Goal: Contribute content: Contribute content

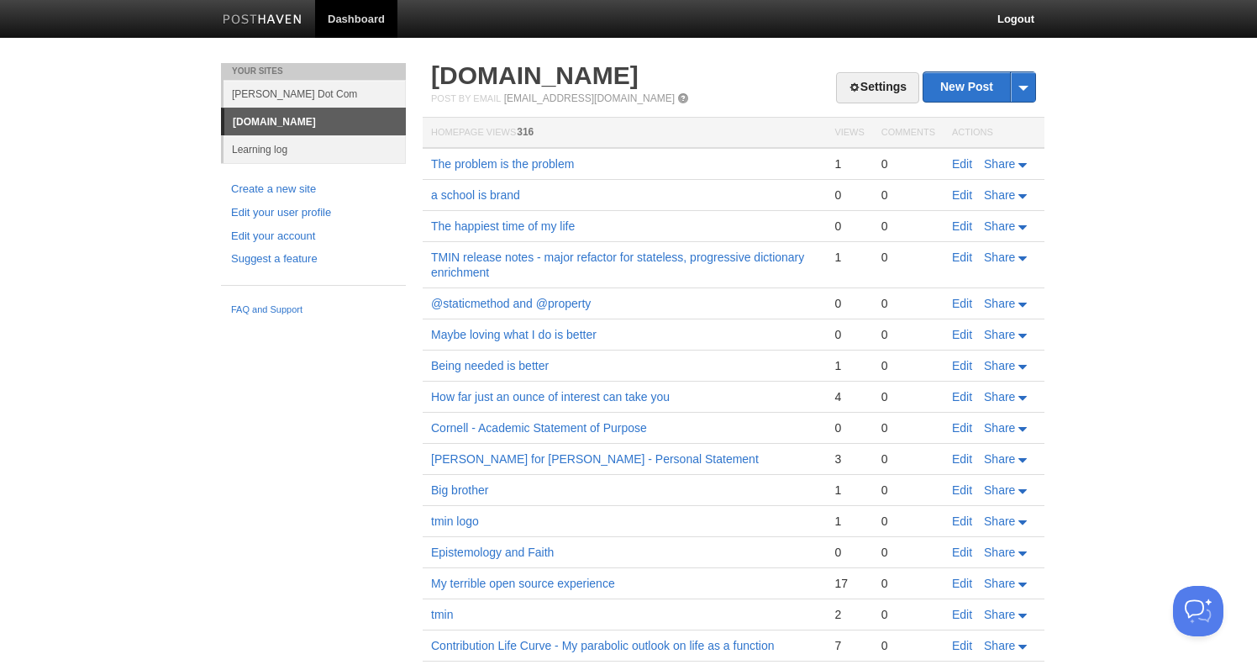
click at [308, 96] on link "[PERSON_NAME] Dot Com" at bounding box center [314, 94] width 182 height 28
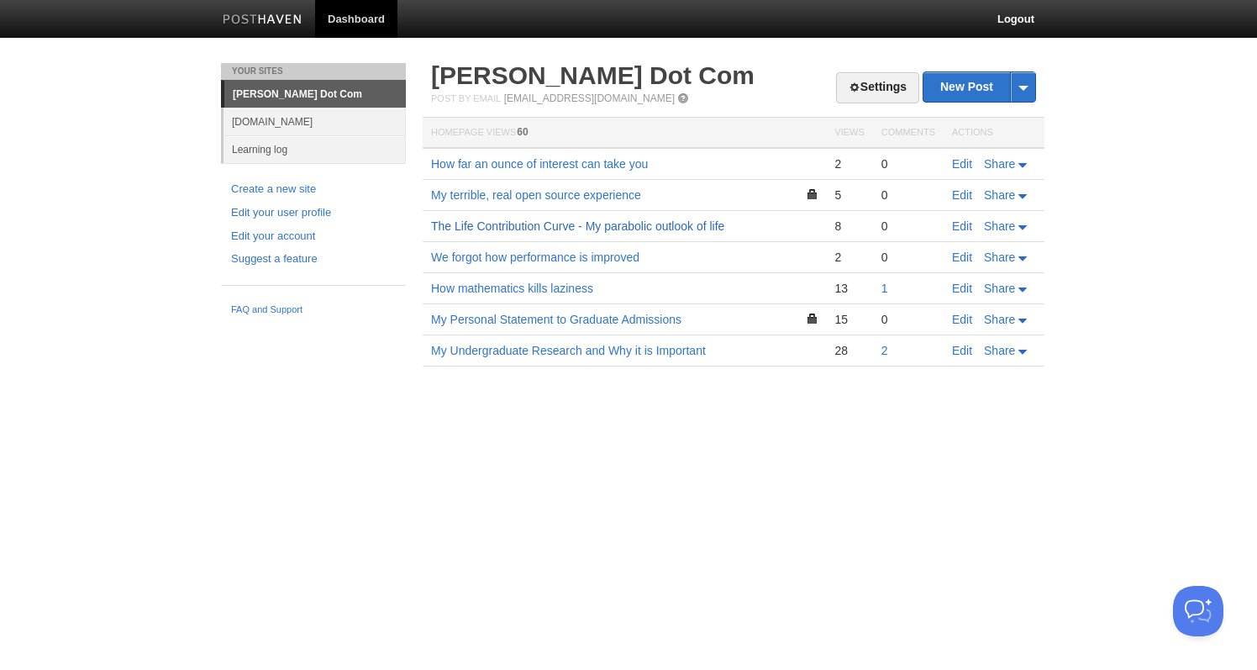
click at [558, 222] on link "The Life Contribution Curve - My parabolic outlook of life" at bounding box center [577, 225] width 293 height 13
click at [266, 123] on link "[DOMAIN_NAME]" at bounding box center [314, 122] width 182 height 28
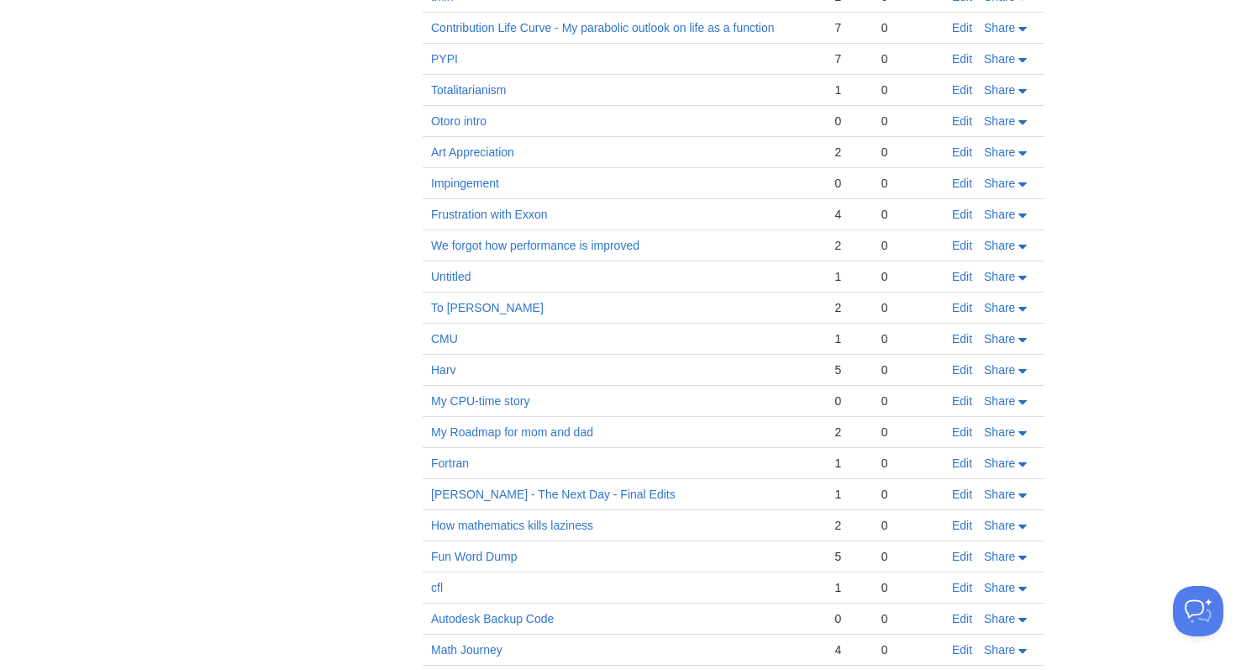
scroll to position [720, 0]
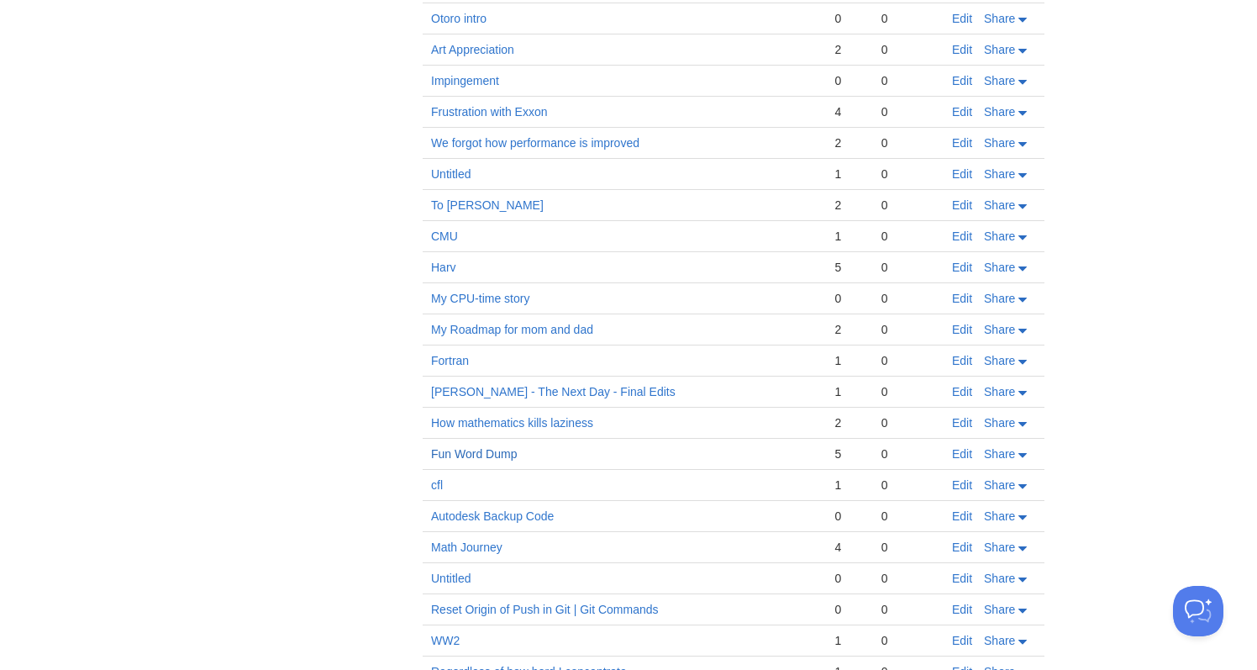
click at [462, 453] on link "Fun Word Dump" at bounding box center [474, 453] width 86 height 13
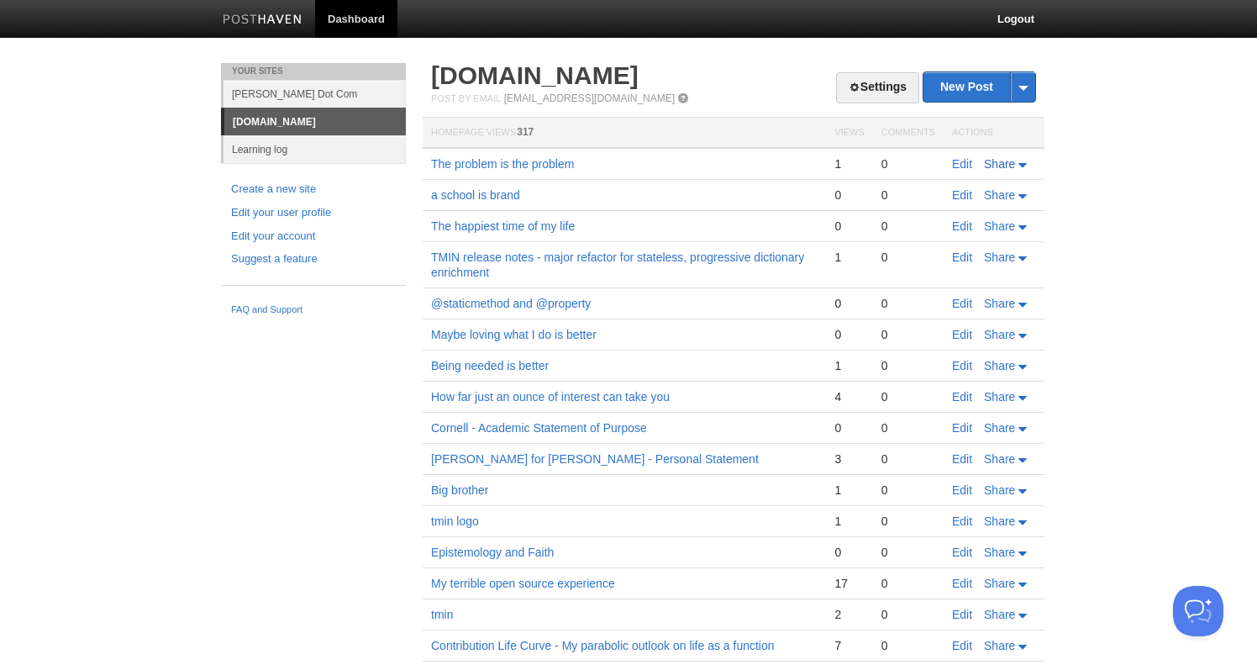
scroll to position [0, 0]
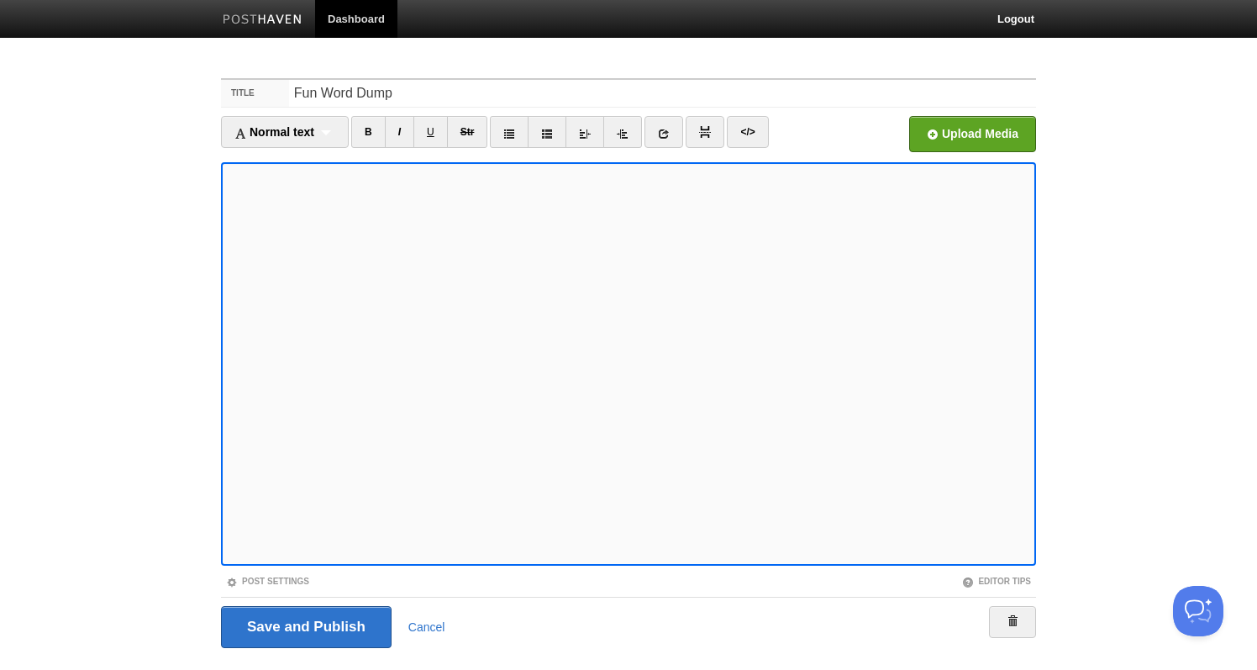
scroll to position [40, 0]
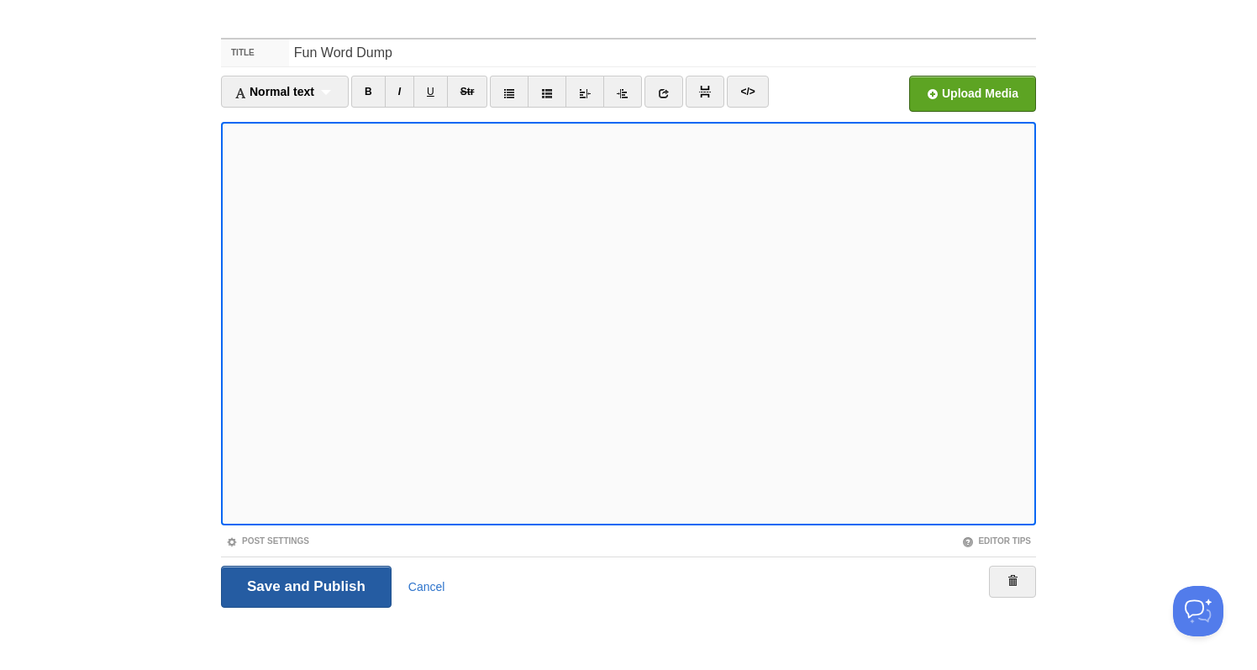
click at [291, 587] on input "Save and Publish" at bounding box center [306, 586] width 171 height 42
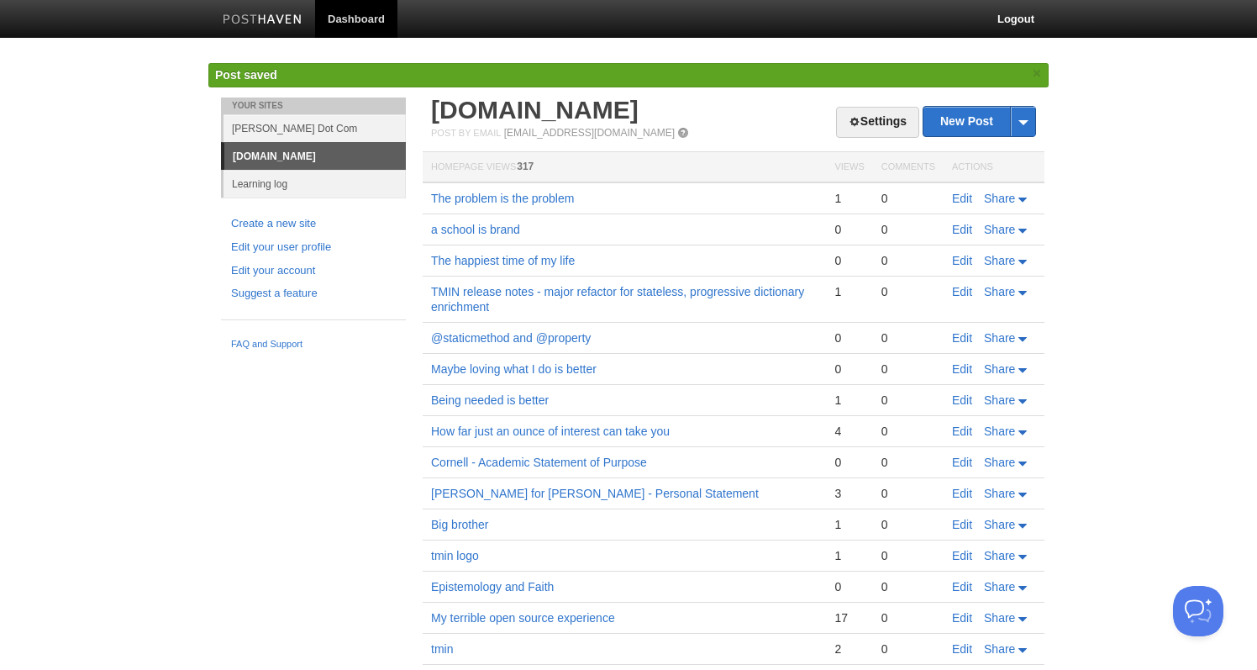
click at [291, 126] on link "[PERSON_NAME] Dot Com" at bounding box center [314, 128] width 182 height 28
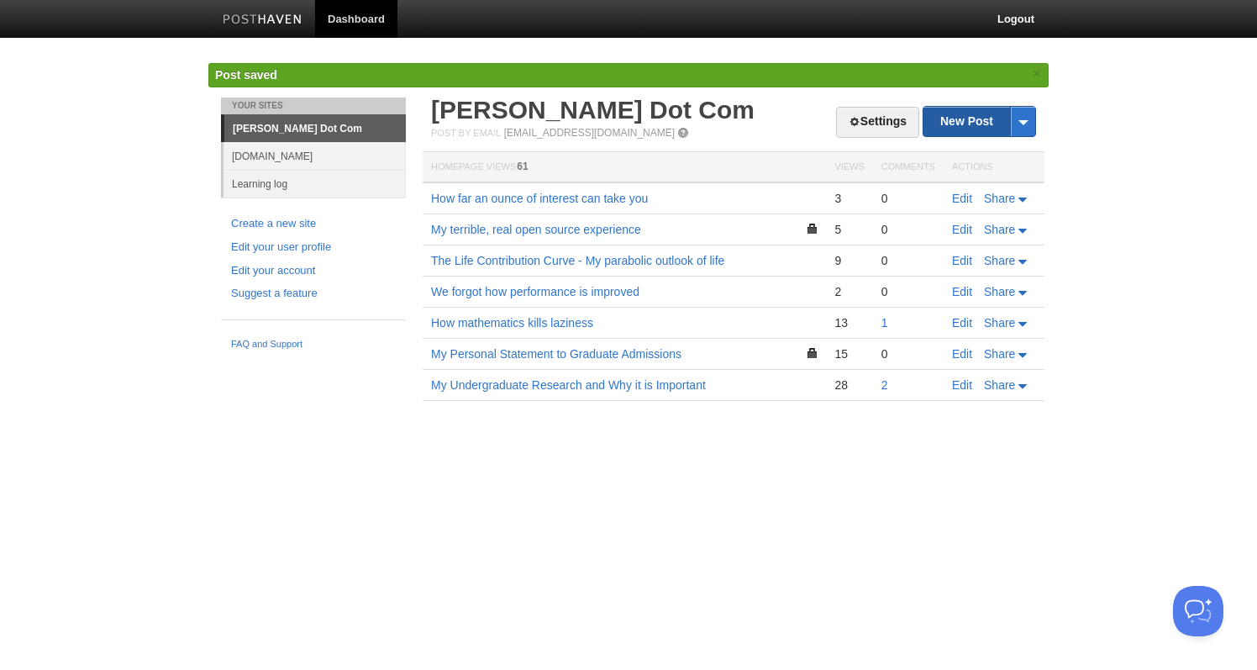
click at [955, 131] on link "New Post" at bounding box center [979, 121] width 112 height 29
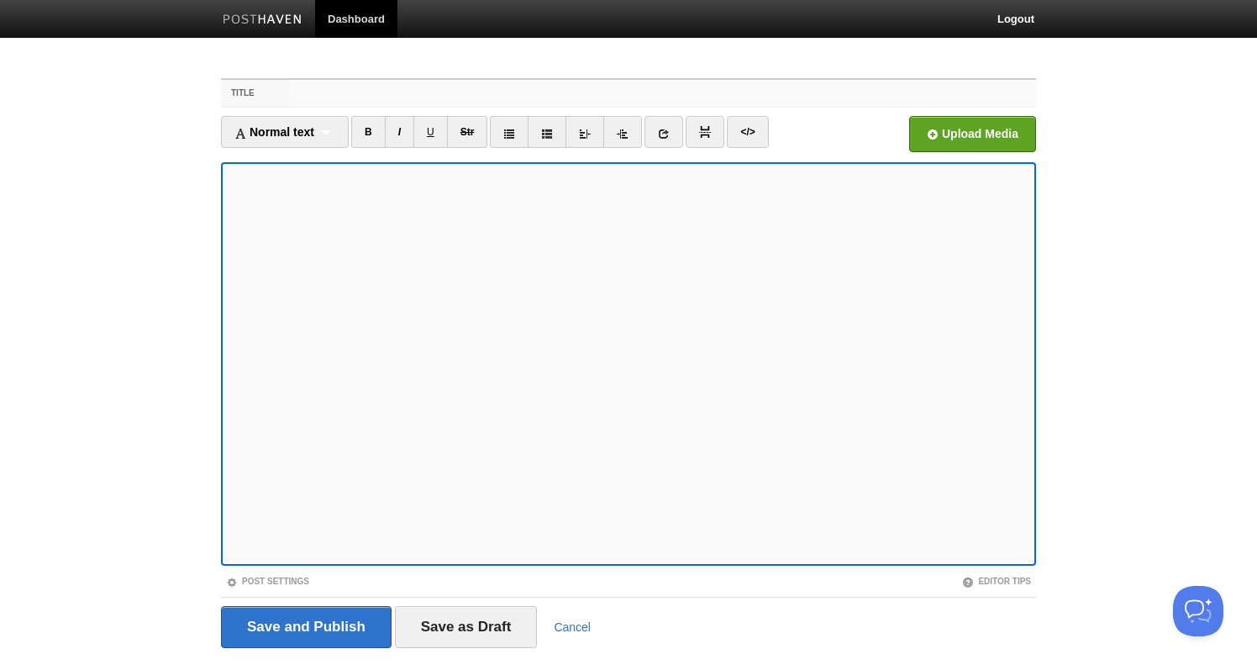
click at [352, 92] on input "Title" at bounding box center [662, 93] width 747 height 27
click at [384, 98] on input "Title" at bounding box center [662, 93] width 747 height 27
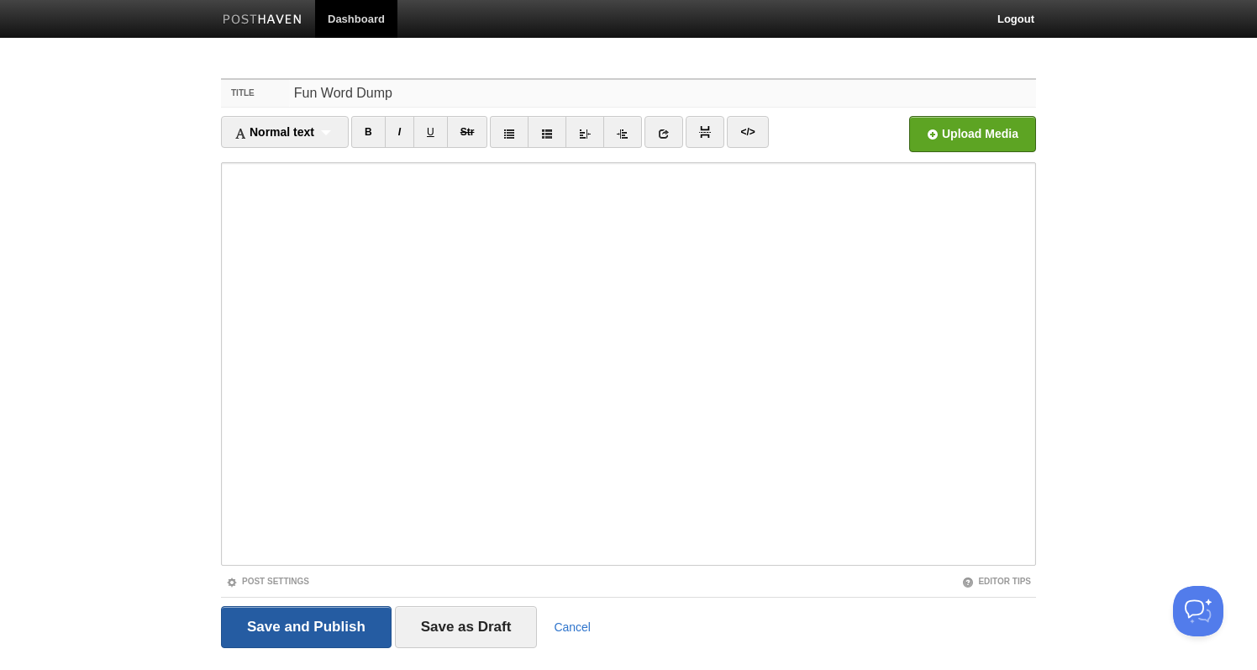
type input "Fun Word Dump"
click at [296, 629] on input "Save and Publish" at bounding box center [306, 627] width 171 height 42
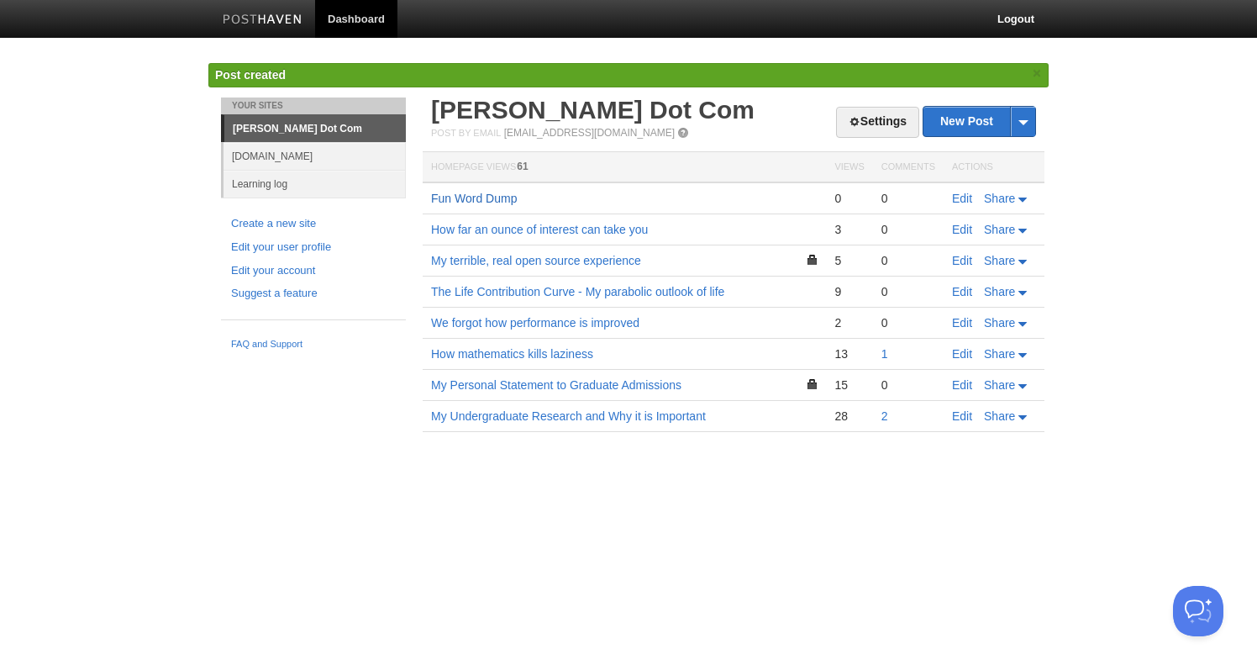
click at [492, 203] on link "Fun Word Dump" at bounding box center [474, 198] width 86 height 13
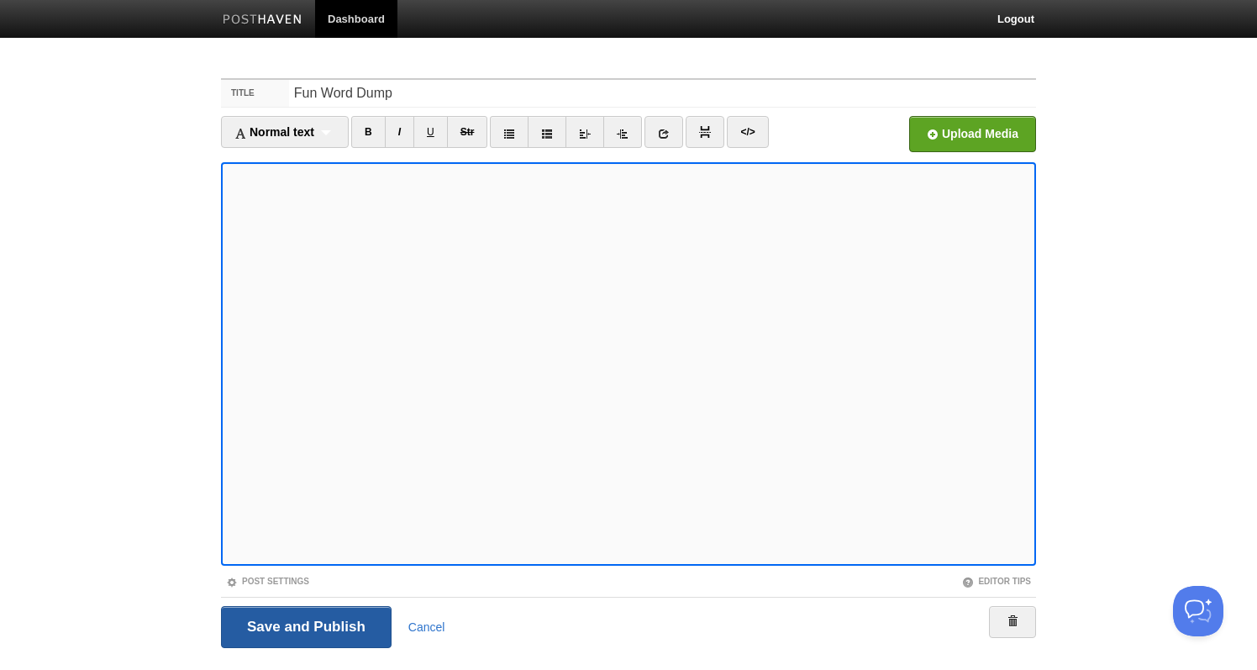
click at [291, 627] on input "Save and Publish" at bounding box center [306, 627] width 171 height 42
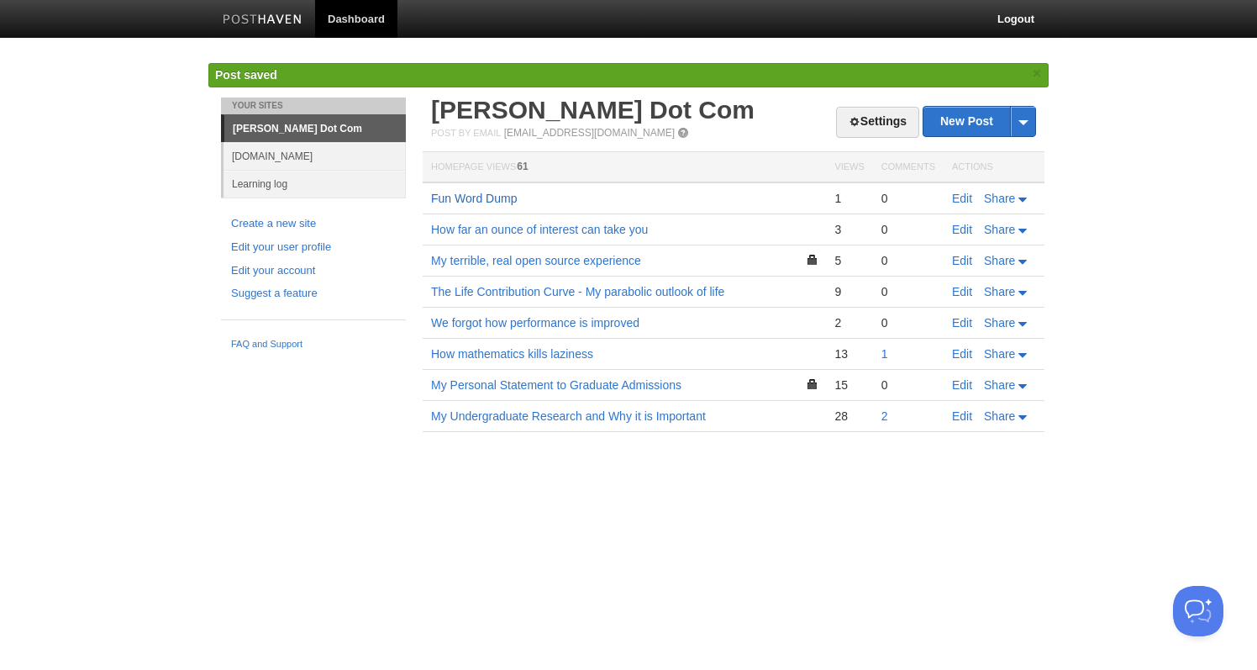
click at [449, 196] on link "Fun Word Dump" at bounding box center [474, 198] width 86 height 13
